Goal: Task Accomplishment & Management: Manage account settings

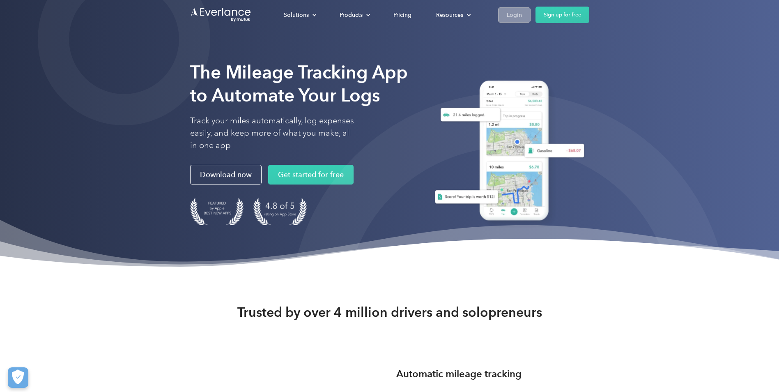
click at [508, 10] on div "Login" at bounding box center [514, 15] width 15 height 10
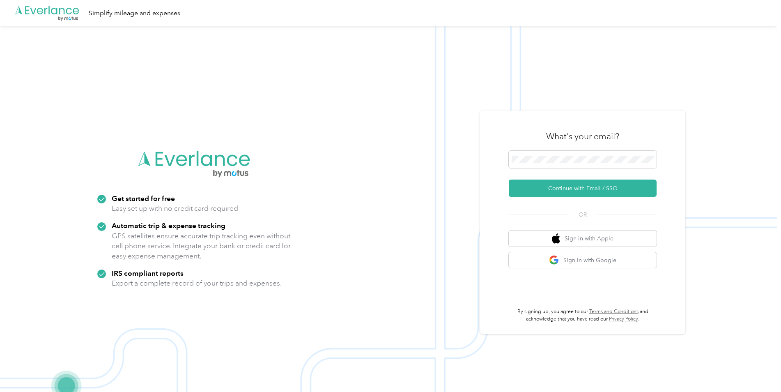
click at [597, 197] on div "What's your email? Continue with Email / SSO OR Sign in with Apple Sign in with…" at bounding box center [583, 222] width 148 height 200
click at [597, 191] on button "Continue with Email / SSO" at bounding box center [583, 187] width 148 height 17
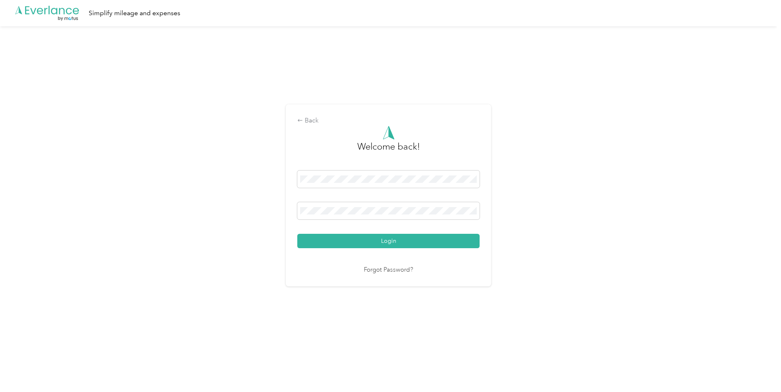
click at [366, 251] on div "Welcome back! Login Forgot Password?" at bounding box center [388, 200] width 182 height 149
click at [368, 244] on button "Login" at bounding box center [388, 241] width 182 height 14
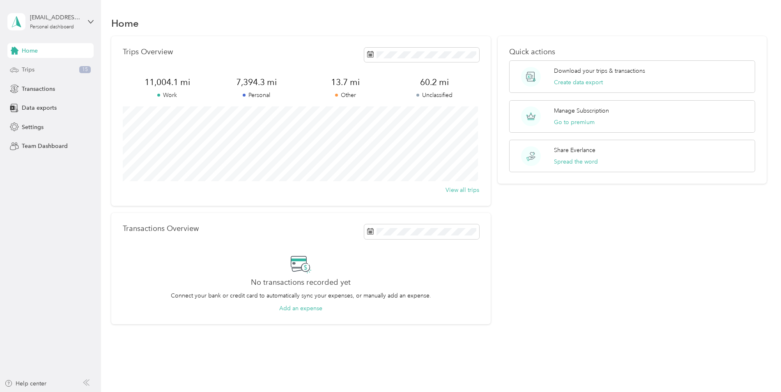
click at [86, 70] on span "15" at bounding box center [85, 69] width 12 height 7
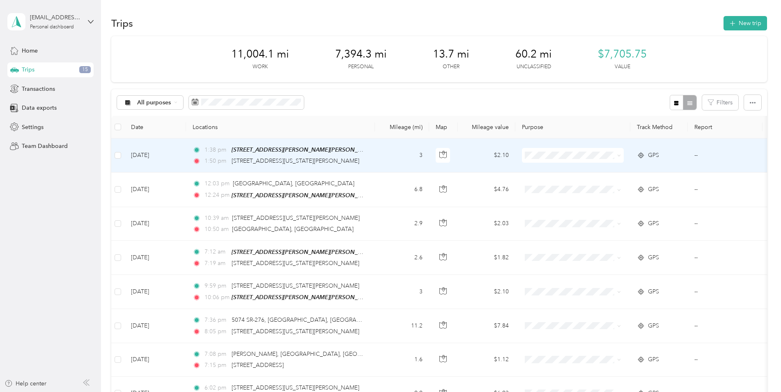
click at [555, 160] on span at bounding box center [573, 155] width 102 height 15
click at [595, 172] on li "Work" at bounding box center [577, 170] width 110 height 14
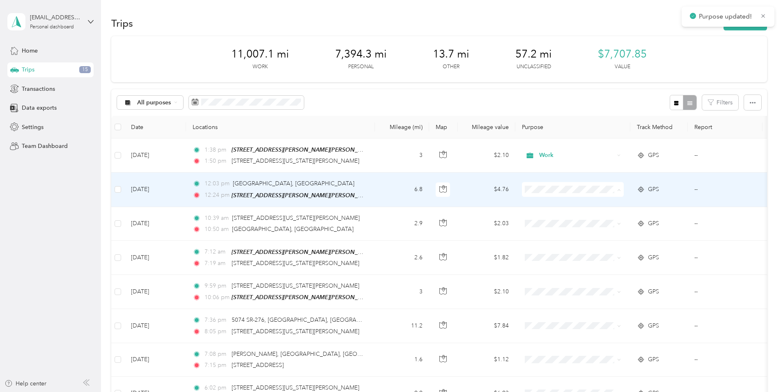
click at [586, 201] on span "Work" at bounding box center [584, 204] width 84 height 9
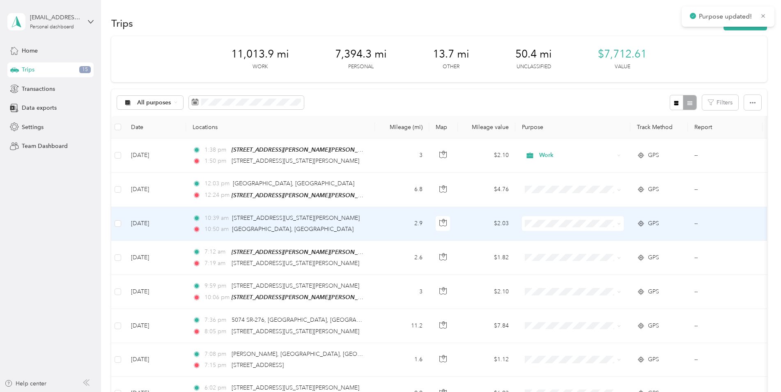
click at [586, 218] on span at bounding box center [573, 223] width 102 height 15
click at [585, 231] on li "Work" at bounding box center [577, 234] width 110 height 14
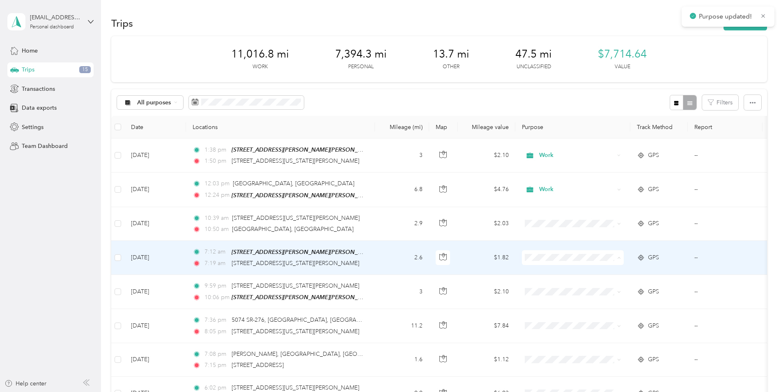
click at [586, 267] on span "Work" at bounding box center [584, 271] width 84 height 9
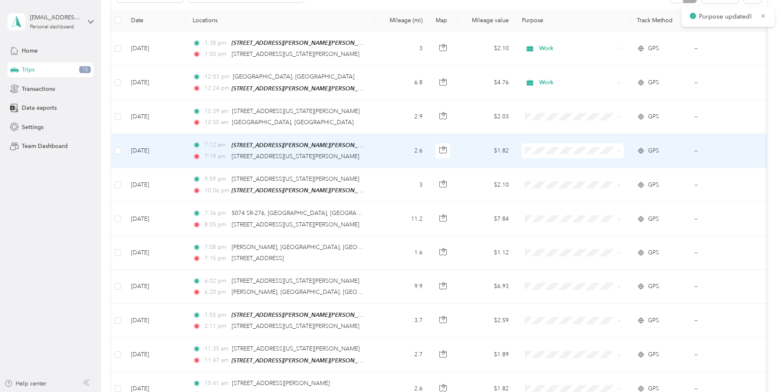
scroll to position [164, 0]
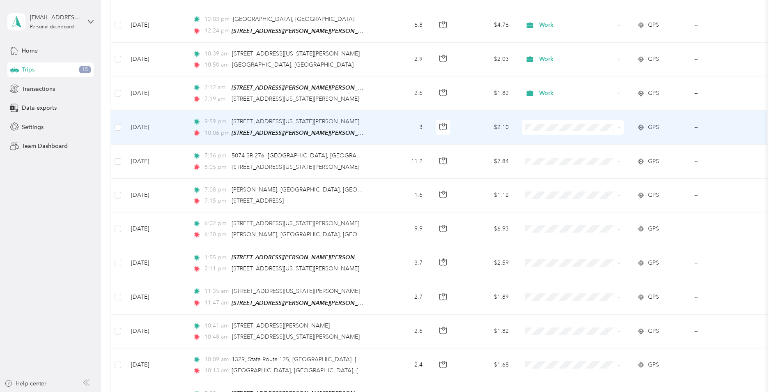
click at [568, 141] on span "Work" at bounding box center [584, 141] width 84 height 9
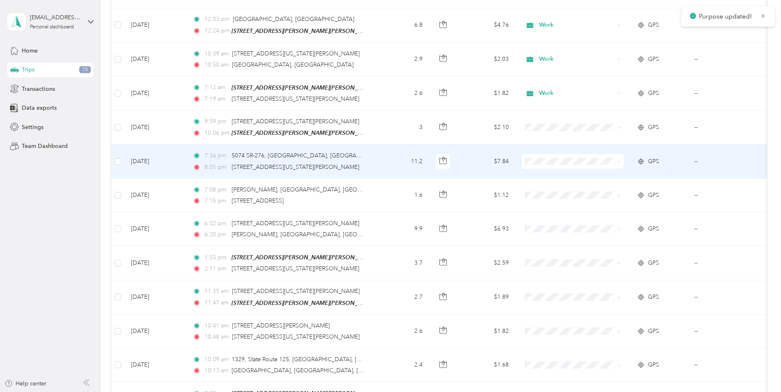
click at [571, 164] on span at bounding box center [573, 161] width 102 height 15
click at [571, 176] on li "Work" at bounding box center [577, 175] width 110 height 14
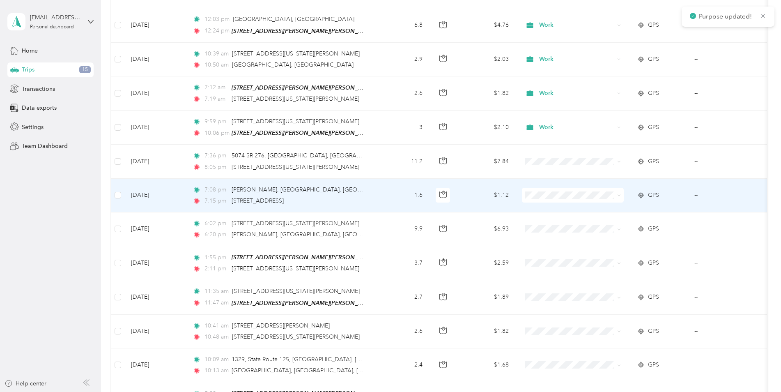
click at [581, 198] on span at bounding box center [573, 195] width 102 height 15
click at [569, 221] on span "Personal" at bounding box center [584, 221] width 84 height 9
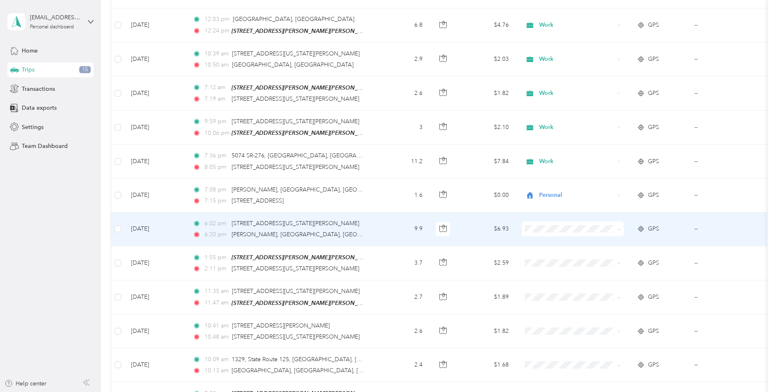
click at [566, 251] on li "Personal" at bounding box center [577, 257] width 110 height 14
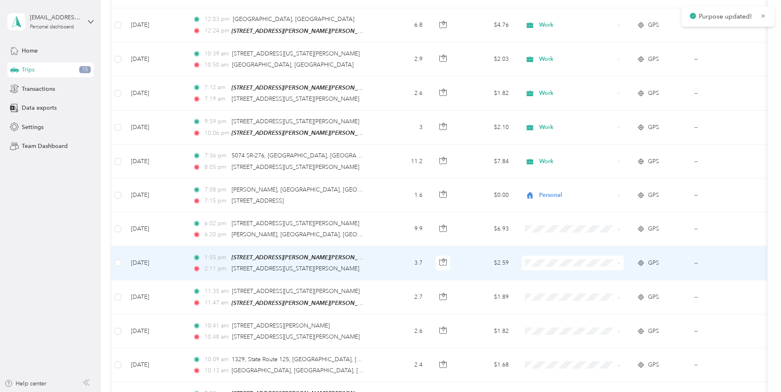
click at [564, 275] on span "Work" at bounding box center [584, 276] width 84 height 9
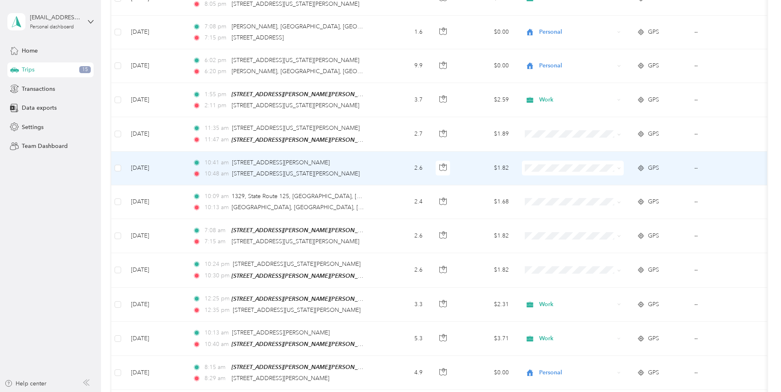
scroll to position [329, 0]
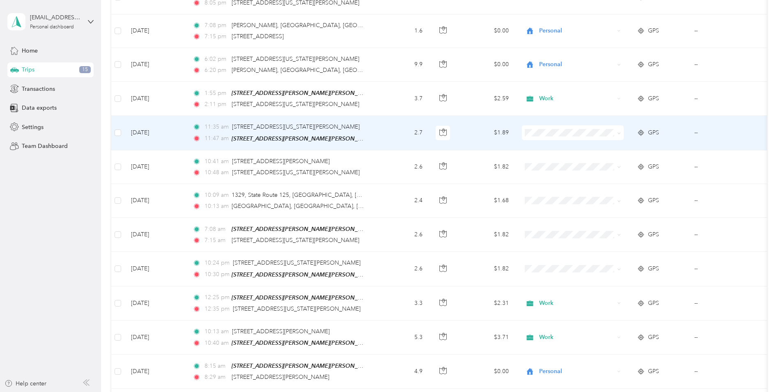
click at [568, 136] on span at bounding box center [573, 132] width 102 height 15
click at [569, 135] on span at bounding box center [573, 132] width 102 height 15
click at [565, 143] on span "Work" at bounding box center [584, 146] width 84 height 9
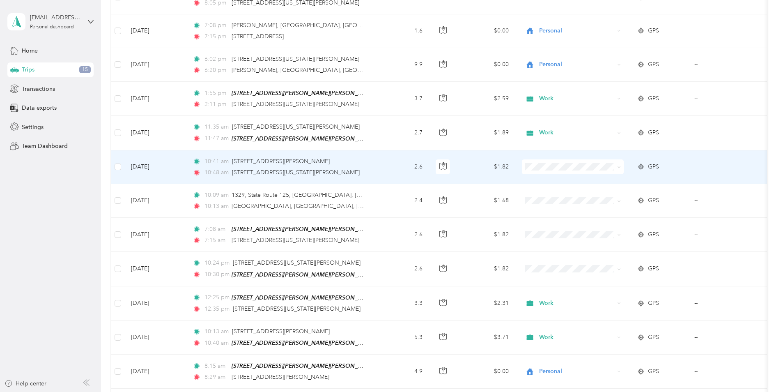
scroll to position [370, 0]
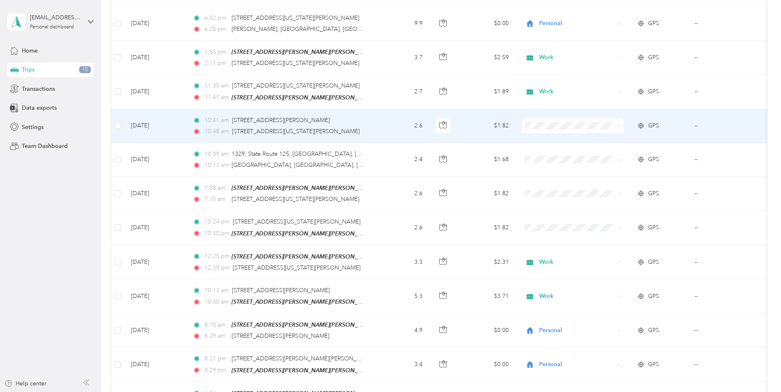
click at [568, 142] on li "Work" at bounding box center [577, 138] width 110 height 14
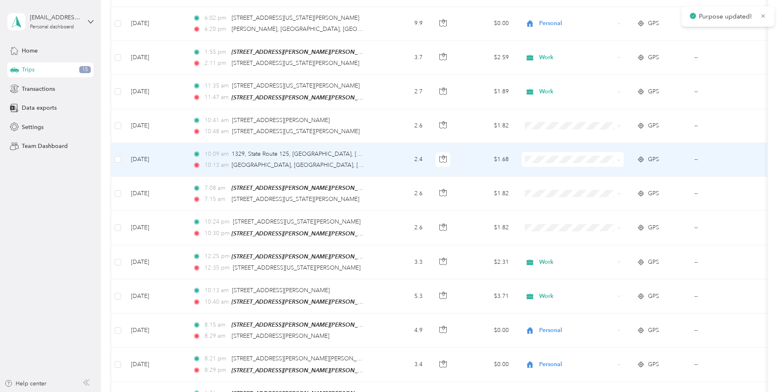
click at [564, 162] on span at bounding box center [573, 159] width 102 height 15
click at [564, 170] on span "Work" at bounding box center [584, 172] width 84 height 9
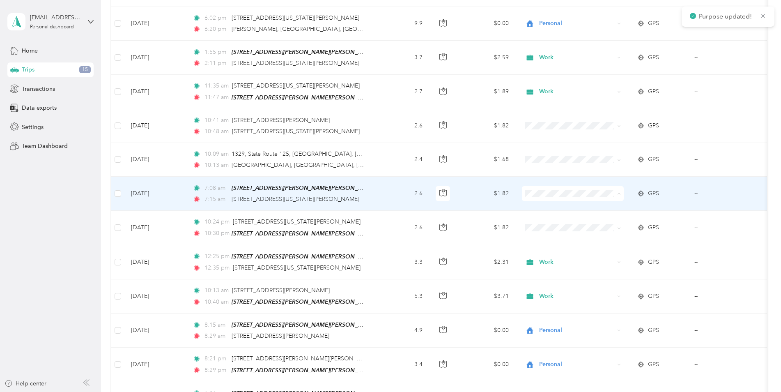
click at [561, 207] on span "Work" at bounding box center [584, 206] width 84 height 9
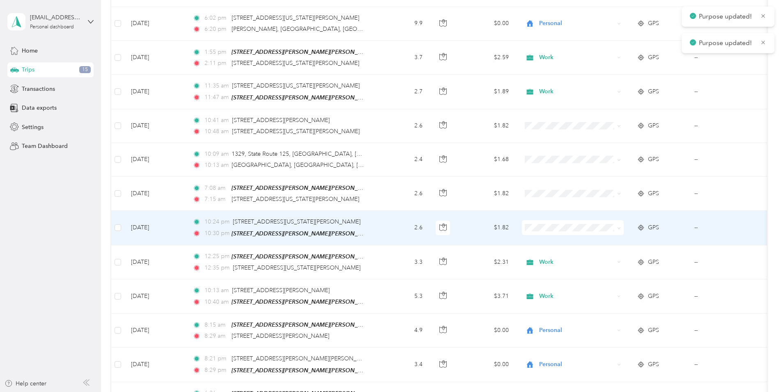
click at [559, 231] on span at bounding box center [573, 227] width 102 height 15
click at [554, 243] on li "Work" at bounding box center [577, 240] width 110 height 14
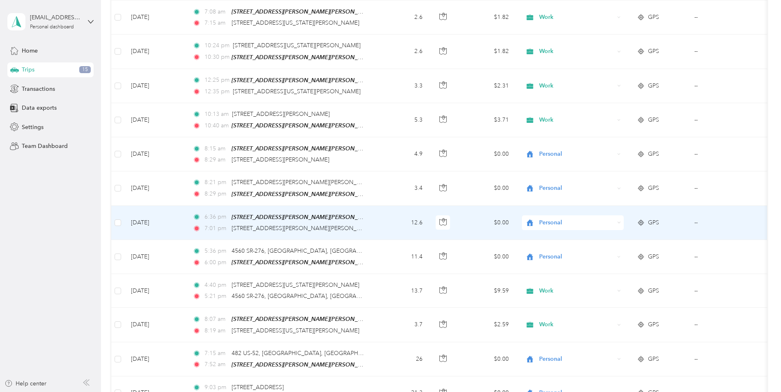
scroll to position [452, 0]
